Goal: Use online tool/utility: Utilize a website feature to perform a specific function

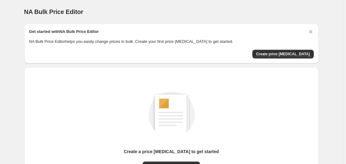
scroll to position [68, 0]
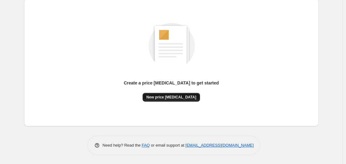
click at [167, 95] on span "New price [MEDICAL_DATA]" at bounding box center [171, 96] width 50 height 5
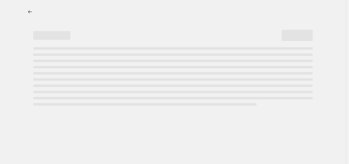
select select "percentage"
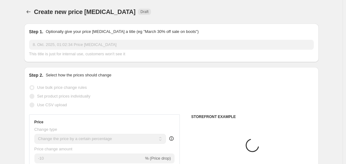
scroll to position [62, 0]
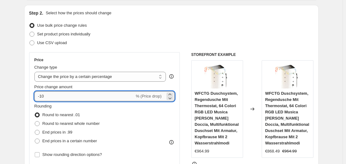
drag, startPoint x: 41, startPoint y: 96, endPoint x: 54, endPoint y: 97, distance: 13.6
click at [54, 97] on input "-10" at bounding box center [84, 96] width 100 height 10
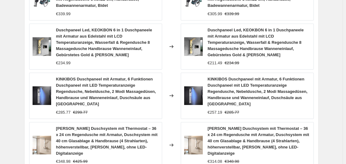
scroll to position [553, 0]
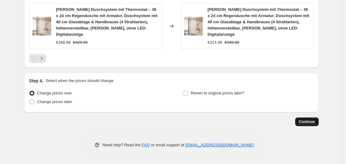
type input "-30"
click at [313, 124] on span "Continue" at bounding box center [307, 121] width 16 height 5
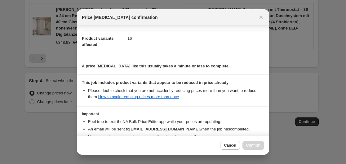
scroll to position [93, 0]
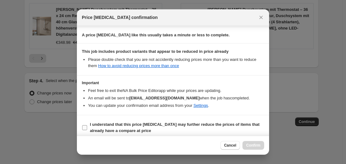
click at [87, 127] on span ":r20:" at bounding box center [85, 128] width 6 height 6
click at [87, 127] on input "I understand that this price [MEDICAL_DATA] may further reduce the prices of it…" at bounding box center [84, 127] width 5 height 5
checkbox input "true"
click at [251, 145] on span "Confirm" at bounding box center [253, 144] width 14 height 5
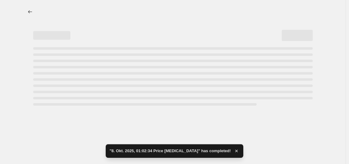
select select "percentage"
